Goal: Check status

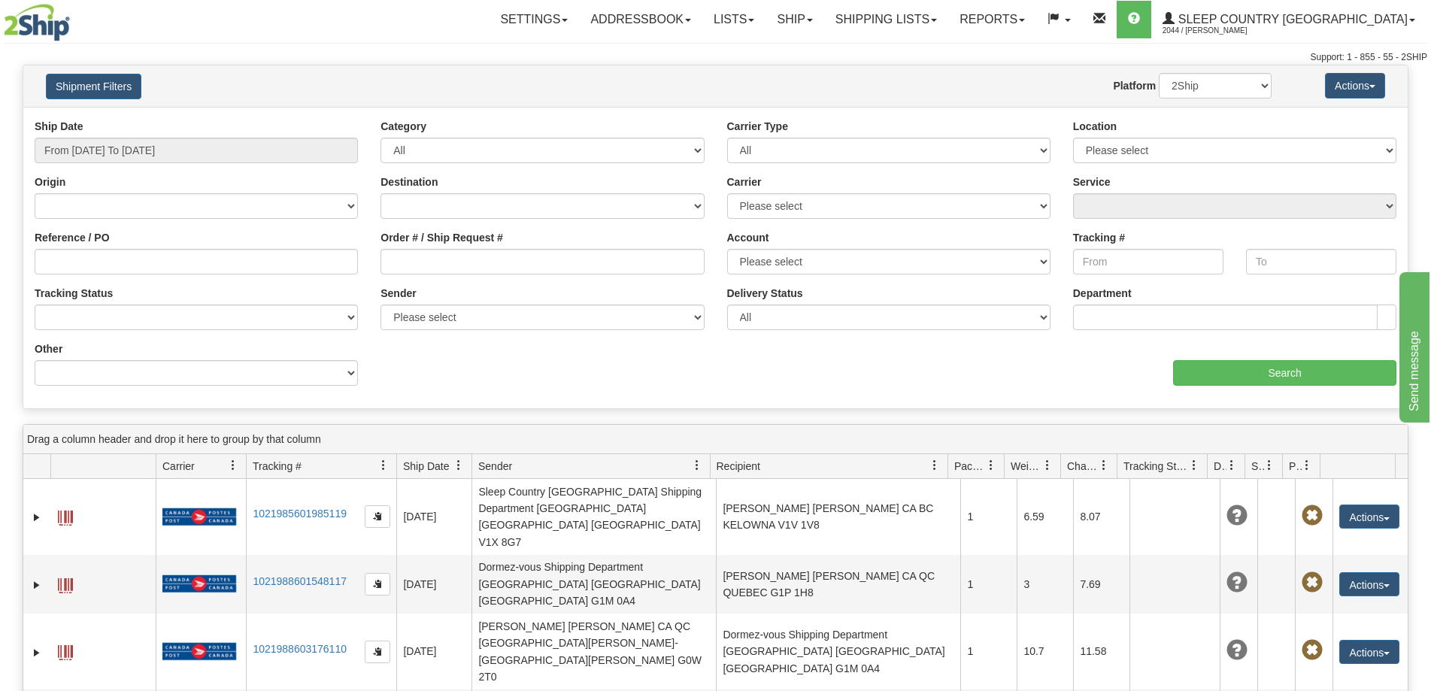
click at [149, 232] on div "Reference / PO" at bounding box center [196, 252] width 323 height 44
click at [180, 141] on input "From [DATE] To [DATE]" at bounding box center [196, 151] width 323 height 26
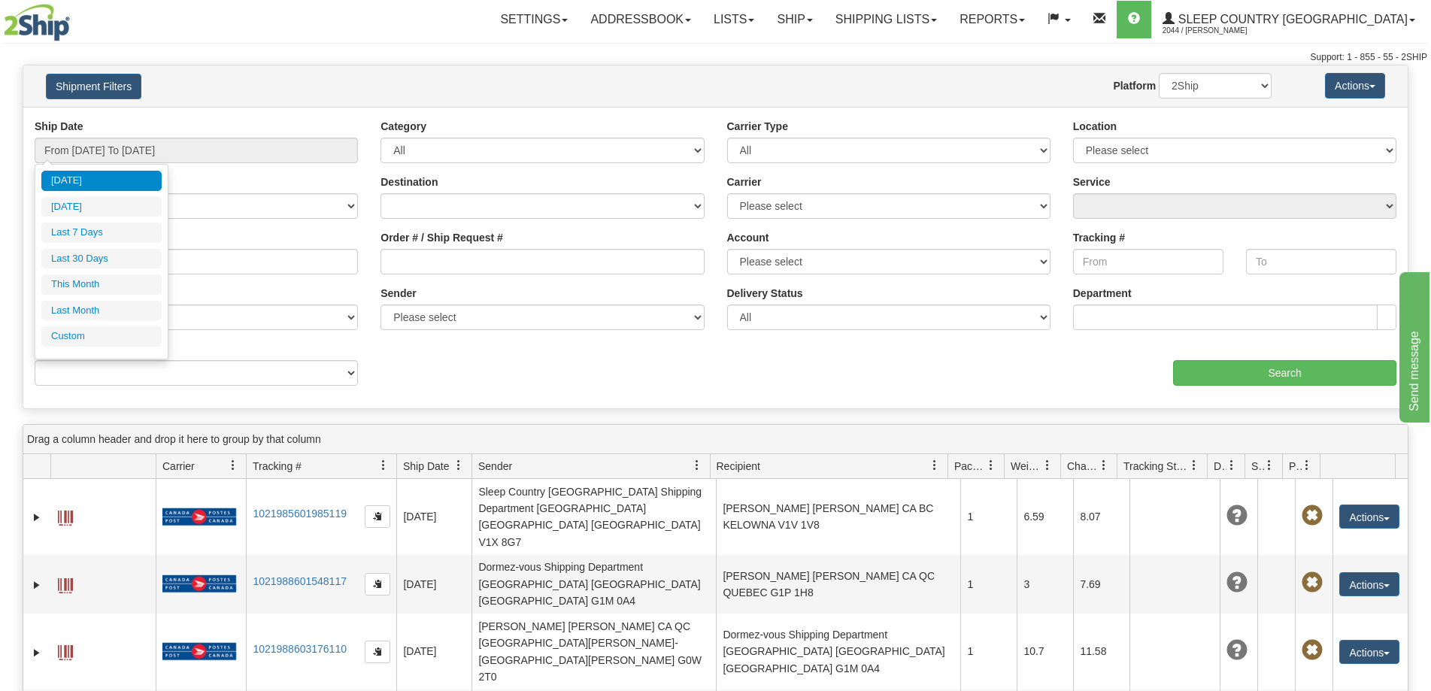
click at [108, 225] on li "Last 7 Days" at bounding box center [101, 233] width 120 height 20
type input "From [DATE] To [DATE]"
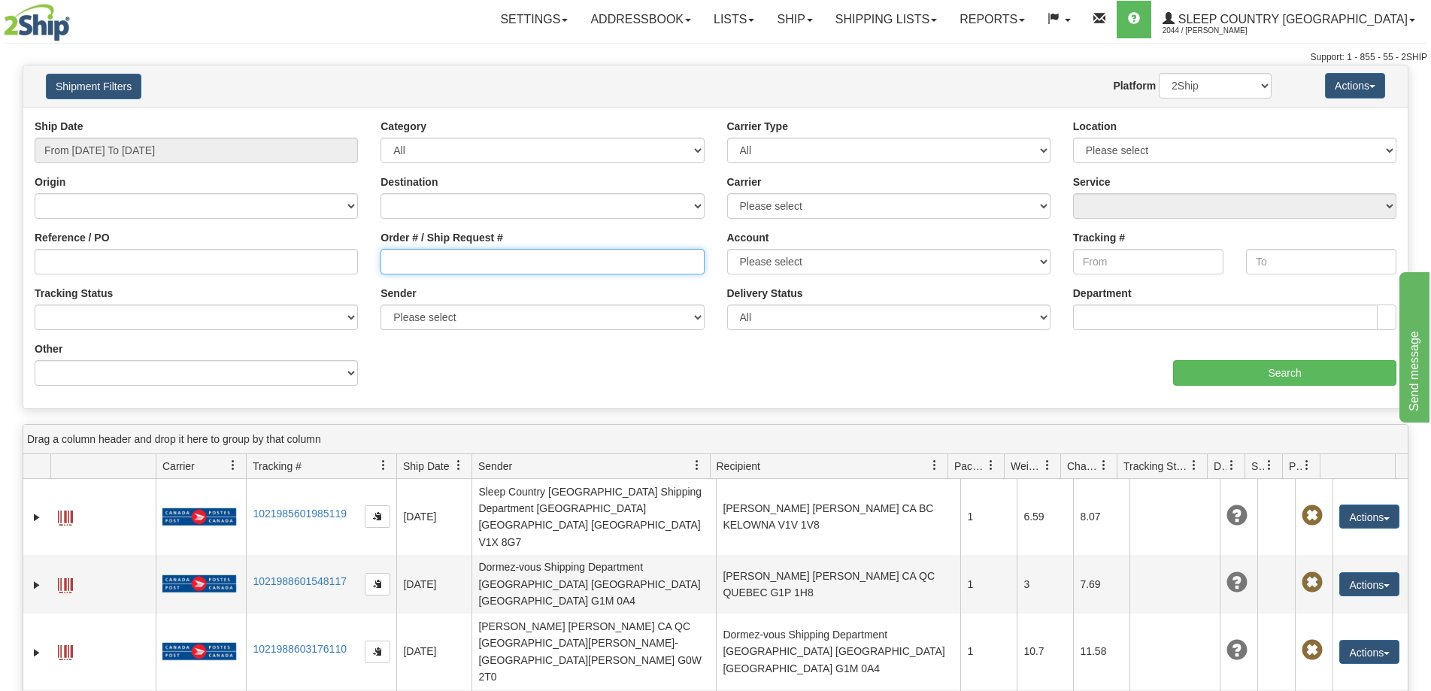
click at [496, 268] on input "Order # / Ship Request #" at bounding box center [541, 262] width 323 height 26
paste input "9000I061682"
type input "9000I061682"
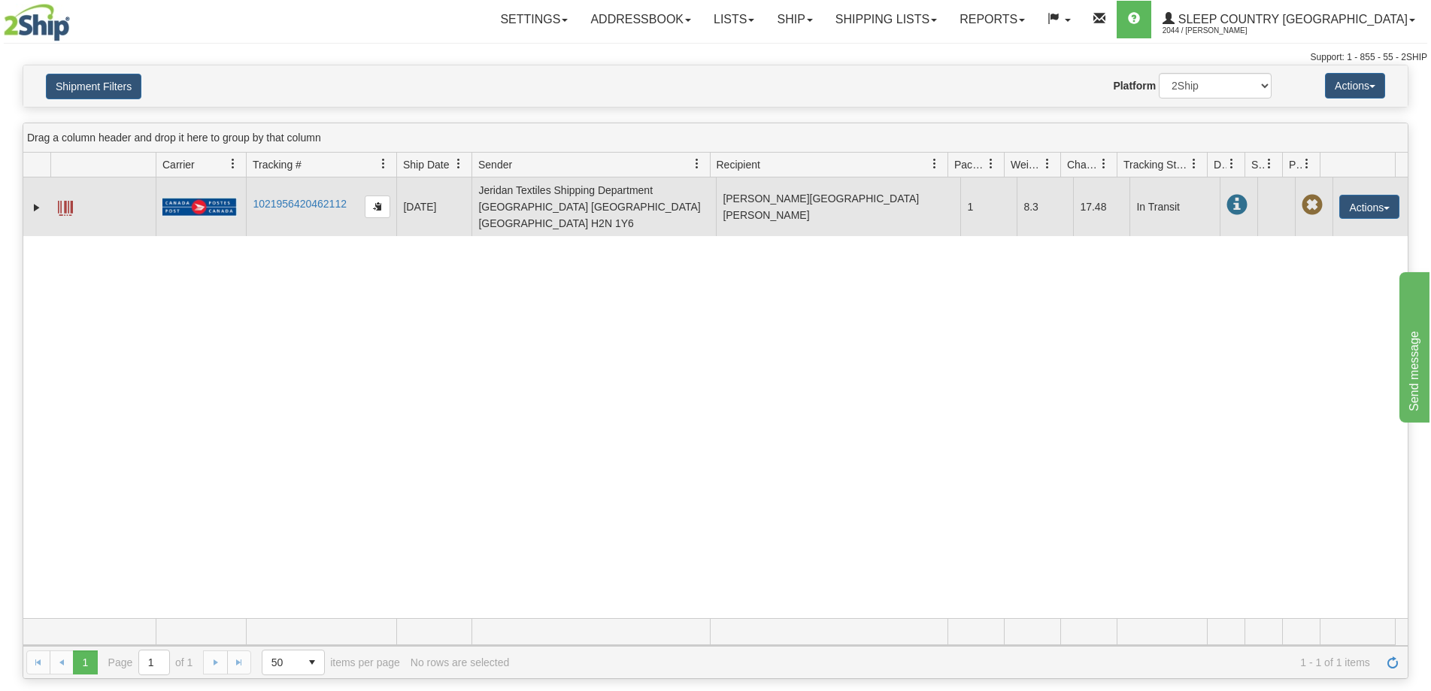
click at [68, 201] on span at bounding box center [65, 208] width 15 height 15
